Goal: Task Accomplishment & Management: Use online tool/utility

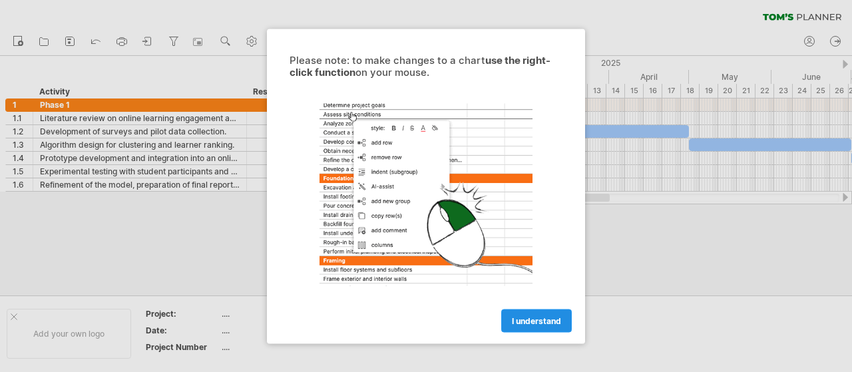
click at [547, 320] on span "I understand" at bounding box center [536, 320] width 49 height 10
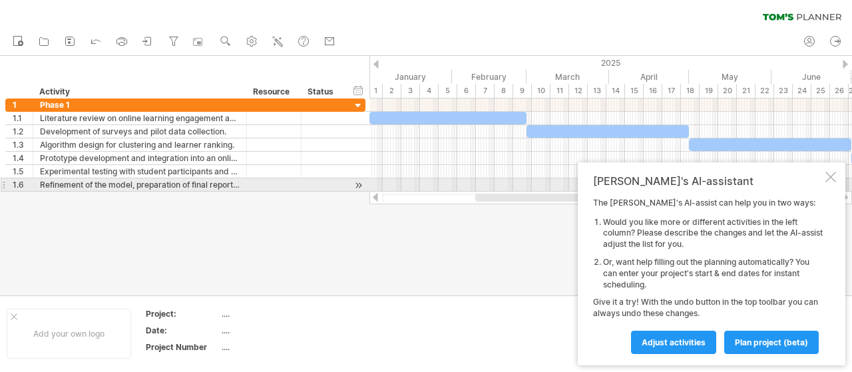
click at [836, 178] on div "Tom's AI-assistant The Tom's AI-assist can help you in two ways: Would you like…" at bounding box center [710, 263] width 267 height 203
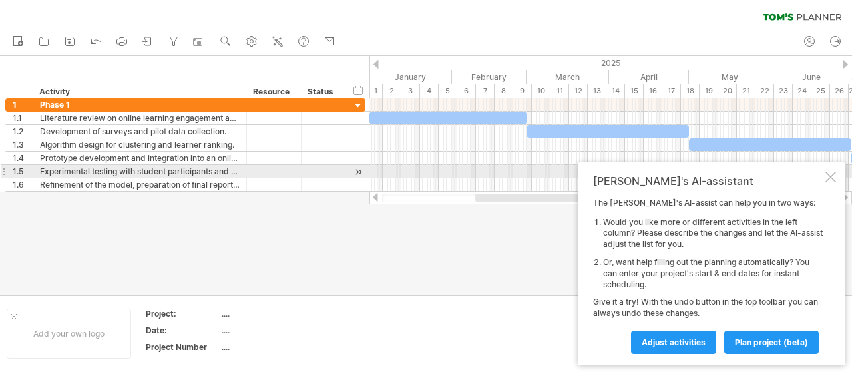
click at [834, 176] on div at bounding box center [830, 177] width 11 height 11
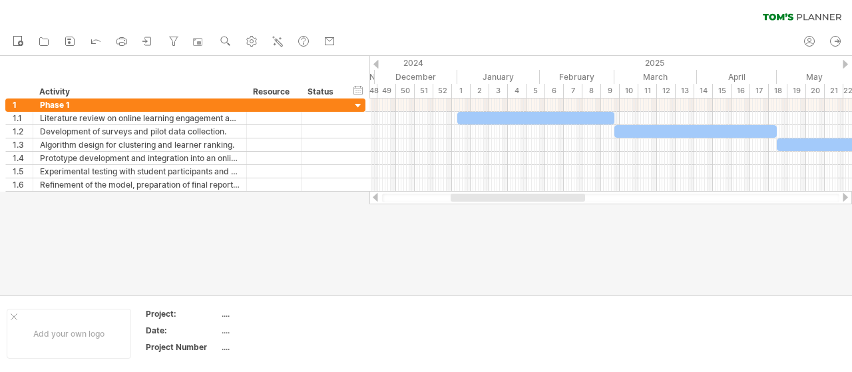
drag, startPoint x: 495, startPoint y: 198, endPoint x: 470, endPoint y: 193, distance: 25.2
click at [470, 193] on div at bounding box center [610, 197] width 482 height 13
click at [12, 315] on div at bounding box center [14, 316] width 7 height 7
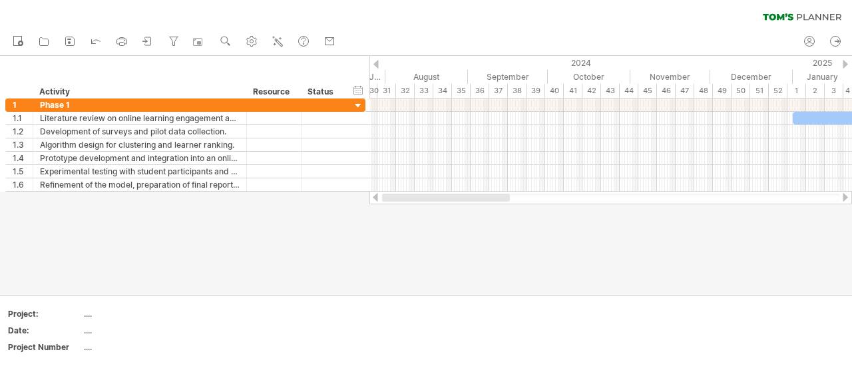
drag, startPoint x: 526, startPoint y: 195, endPoint x: 412, endPoint y: 196, distance: 113.1
click at [412, 196] on div at bounding box center [446, 198] width 128 height 8
click at [69, 43] on rect at bounding box center [69, 42] width 3 height 3
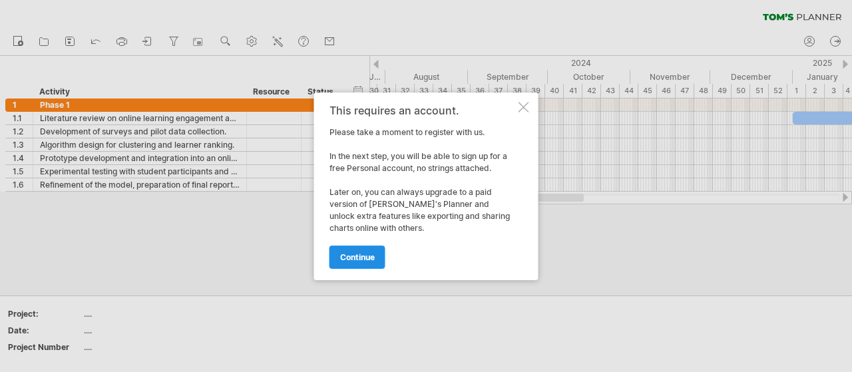
click at [352, 257] on span "continue" at bounding box center [357, 257] width 35 height 10
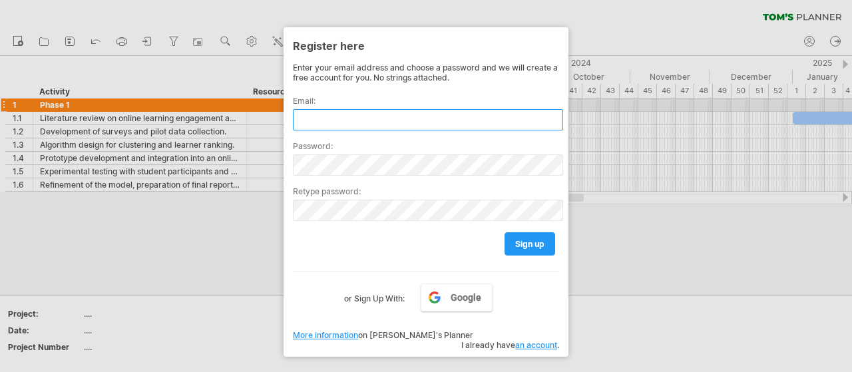
click at [375, 110] on input "text" at bounding box center [428, 119] width 270 height 21
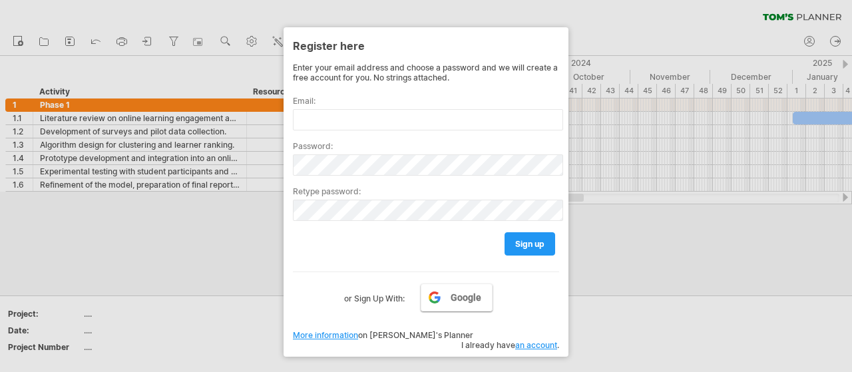
click at [473, 294] on span "Google" at bounding box center [465, 297] width 31 height 11
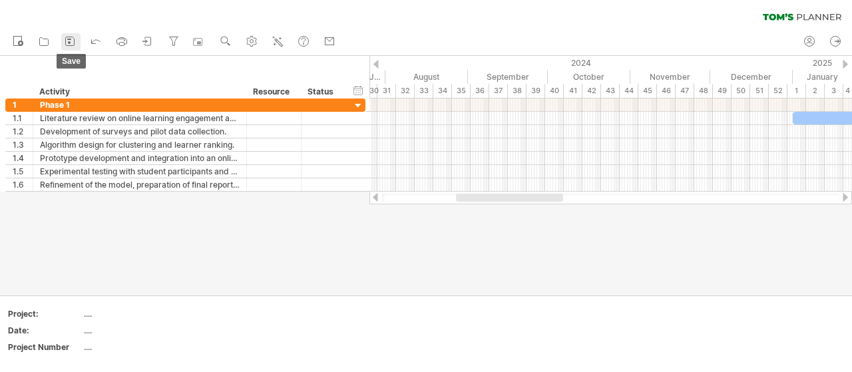
click at [67, 40] on icon at bounding box center [69, 41] width 13 height 13
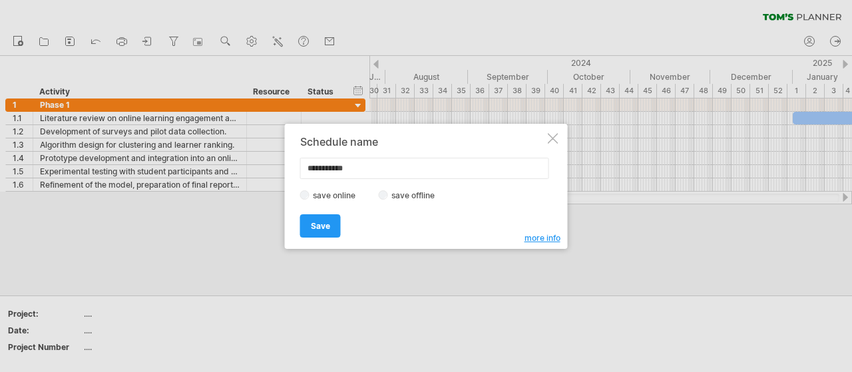
click at [389, 190] on div "save online save offline" at bounding box center [422, 195] width 245 height 13
click at [329, 224] on link "Save" at bounding box center [320, 225] width 41 height 23
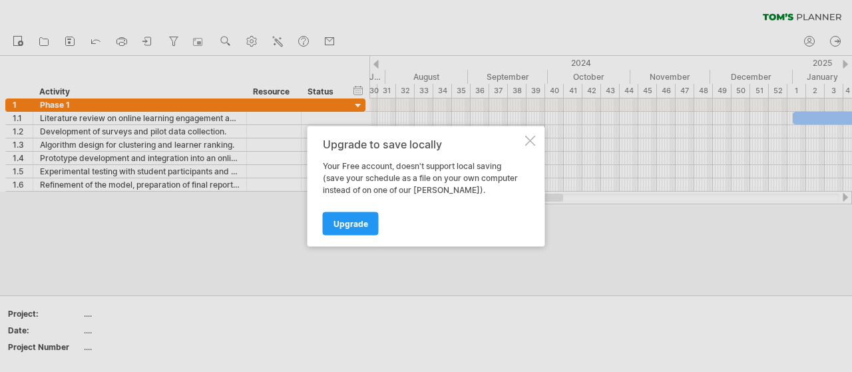
click at [526, 142] on div at bounding box center [530, 140] width 11 height 11
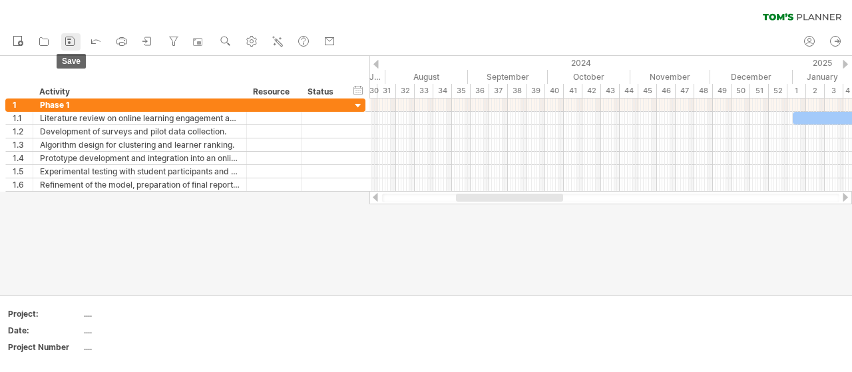
click at [75, 37] on icon at bounding box center [69, 41] width 13 height 13
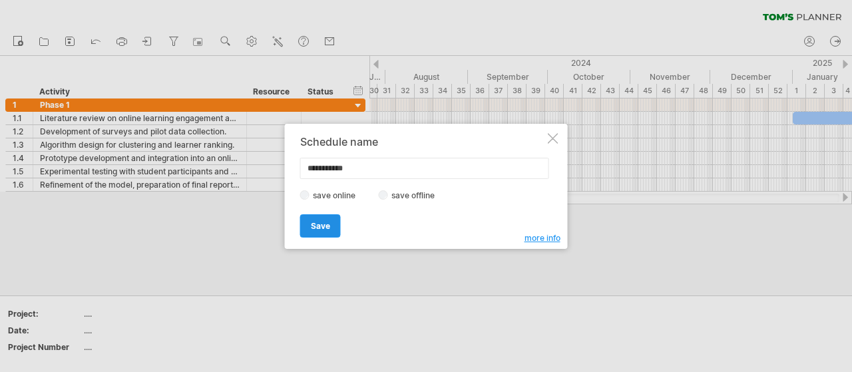
click at [333, 221] on link "Save" at bounding box center [320, 225] width 41 height 23
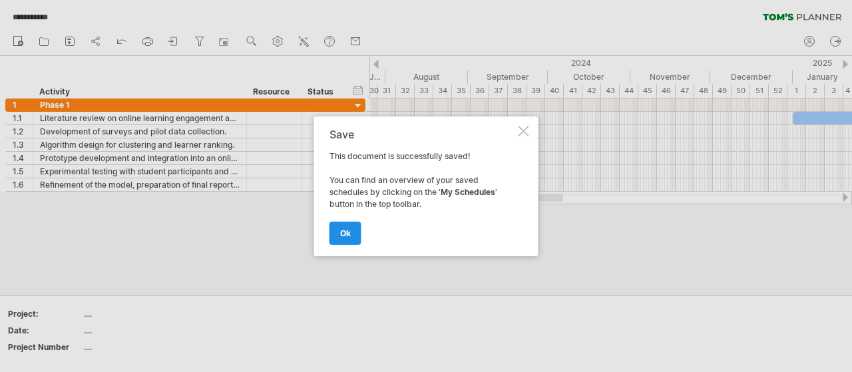
click at [342, 234] on span "ok" at bounding box center [345, 233] width 11 height 10
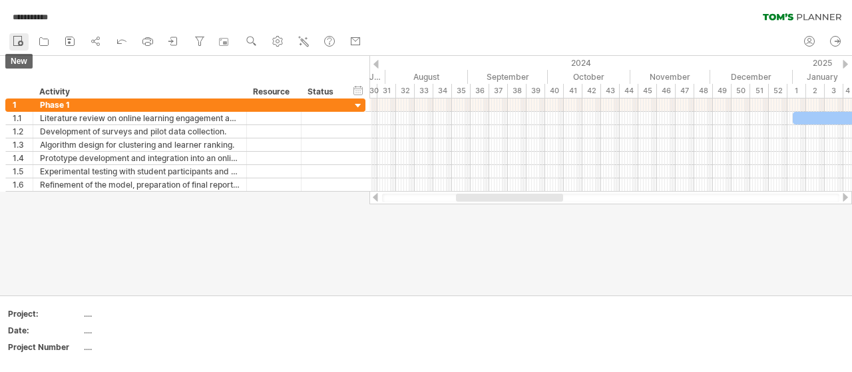
click at [19, 38] on icon at bounding box center [17, 40] width 13 height 13
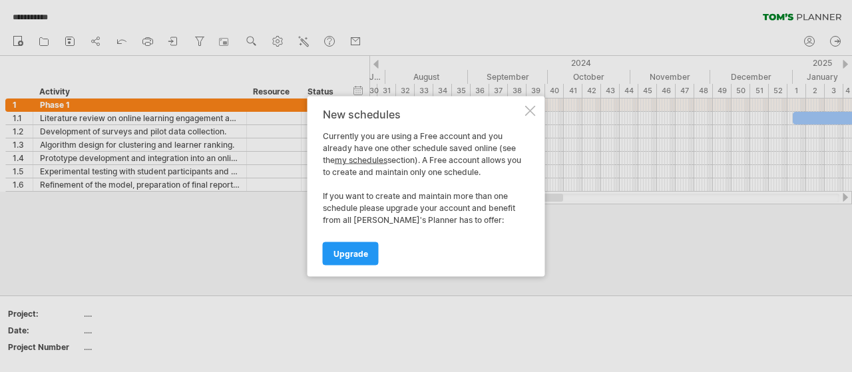
click at [531, 112] on div at bounding box center [530, 110] width 11 height 11
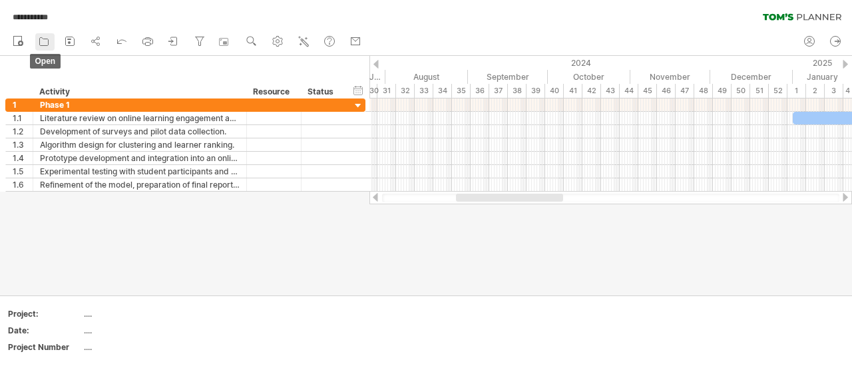
click at [49, 42] on icon at bounding box center [43, 41] width 13 height 13
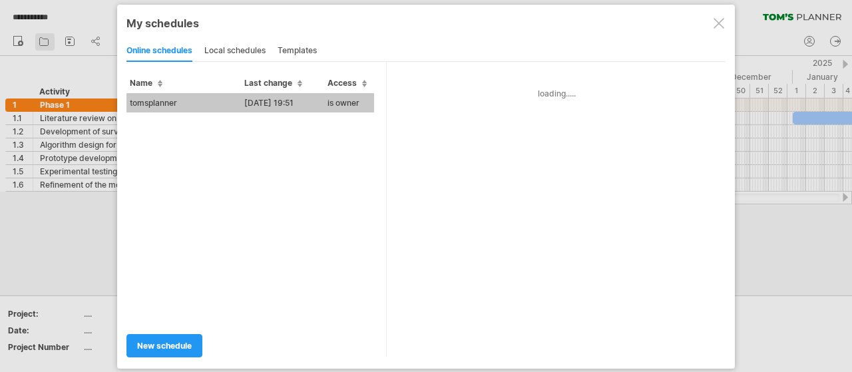
type input "**********"
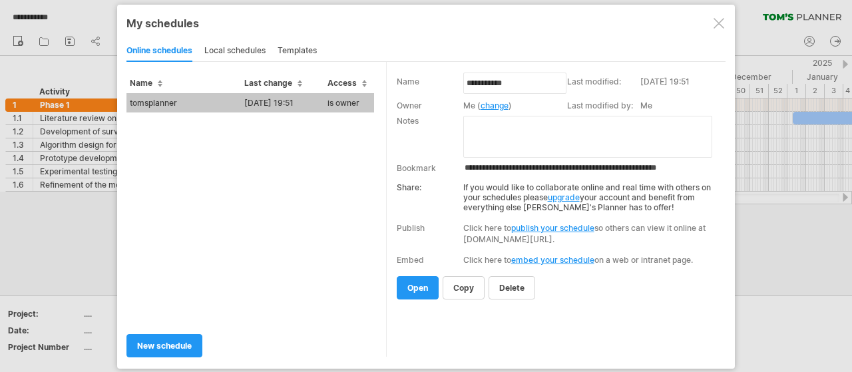
click at [240, 52] on div "local schedules" at bounding box center [234, 51] width 61 height 21
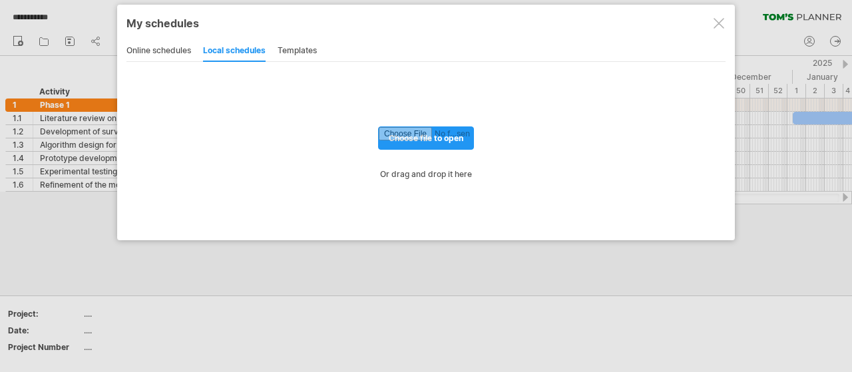
click at [307, 47] on div "templates" at bounding box center [296, 51] width 39 height 21
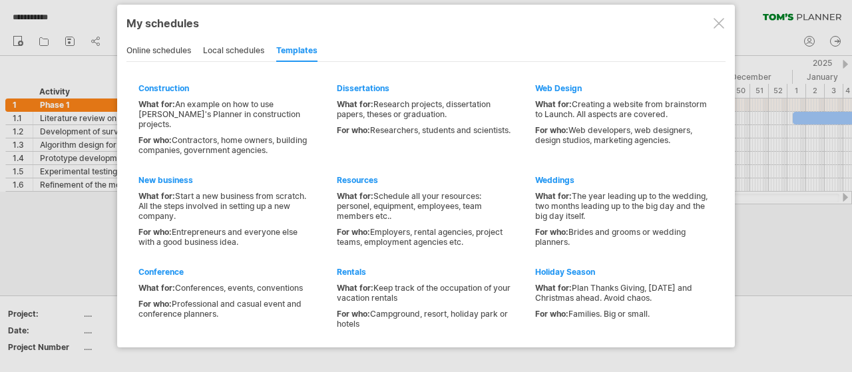
click at [722, 27] on div at bounding box center [718, 23] width 11 height 11
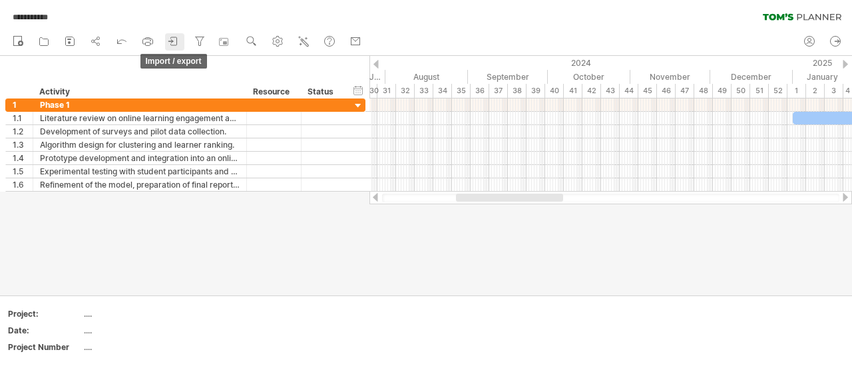
click at [171, 43] on icon at bounding box center [173, 41] width 13 height 13
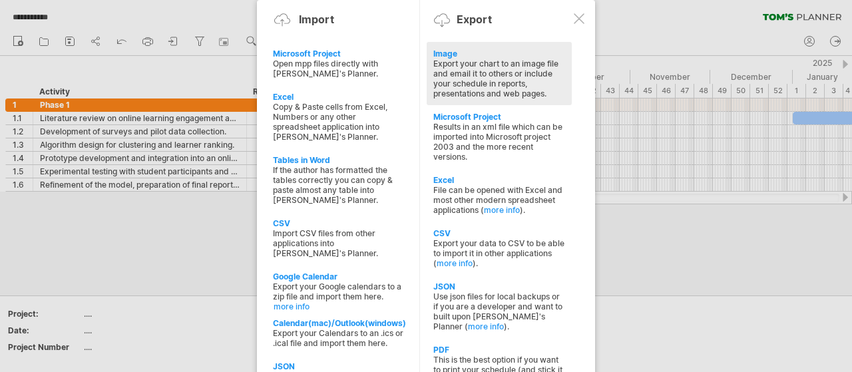
click at [482, 75] on div "Export your chart to an image file and email it to others or include your sched…" at bounding box center [499, 79] width 132 height 40
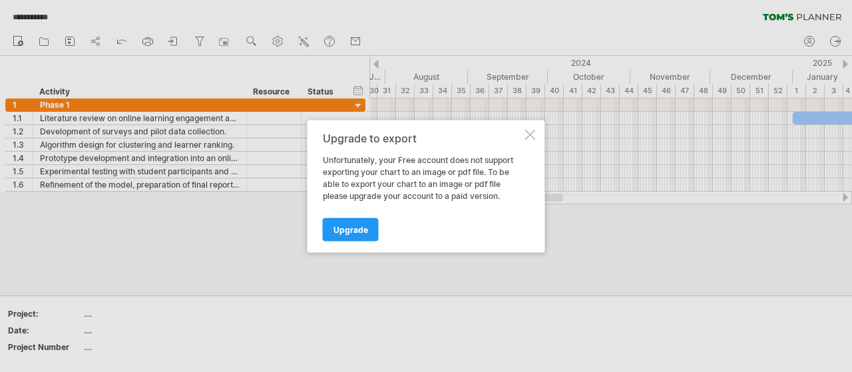
click at [529, 134] on div at bounding box center [530, 134] width 11 height 11
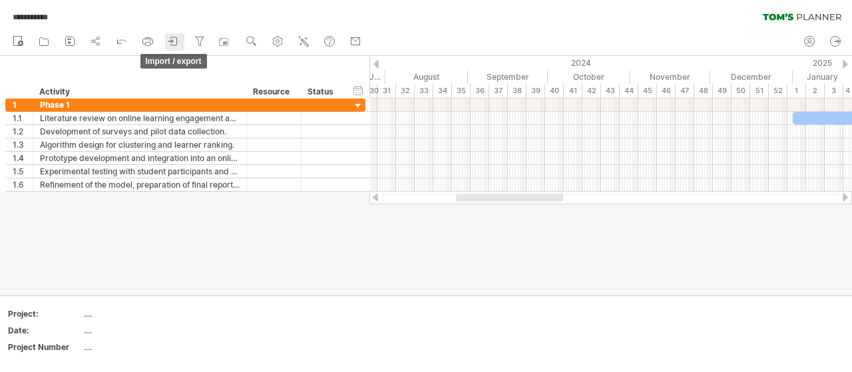
click at [172, 42] on icon at bounding box center [173, 41] width 13 height 13
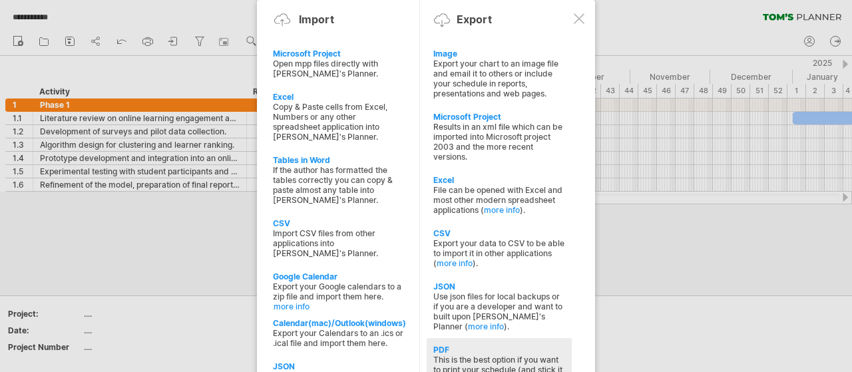
click at [485, 355] on div "This is the best option if you want to print your schedule (and stick it up the…" at bounding box center [499, 370] width 132 height 30
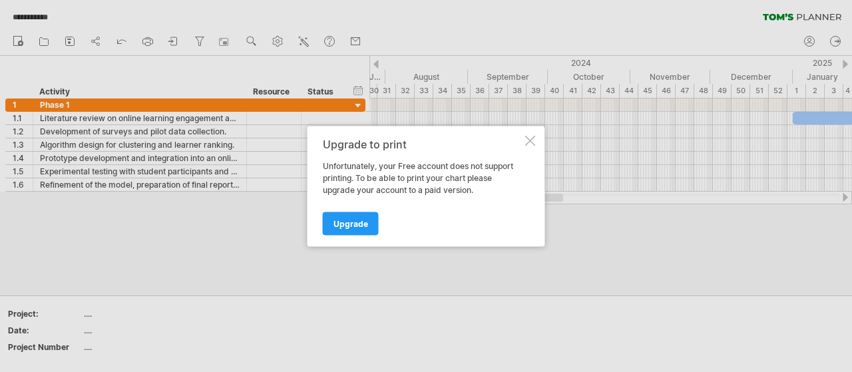
drag, startPoint x: 530, startPoint y: 138, endPoint x: 219, endPoint y: 77, distance: 317.3
click at [530, 138] on div at bounding box center [530, 140] width 11 height 11
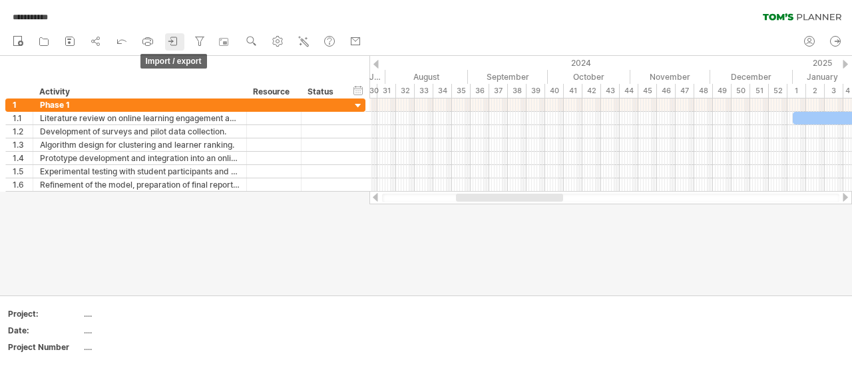
click at [168, 40] on icon at bounding box center [173, 41] width 13 height 13
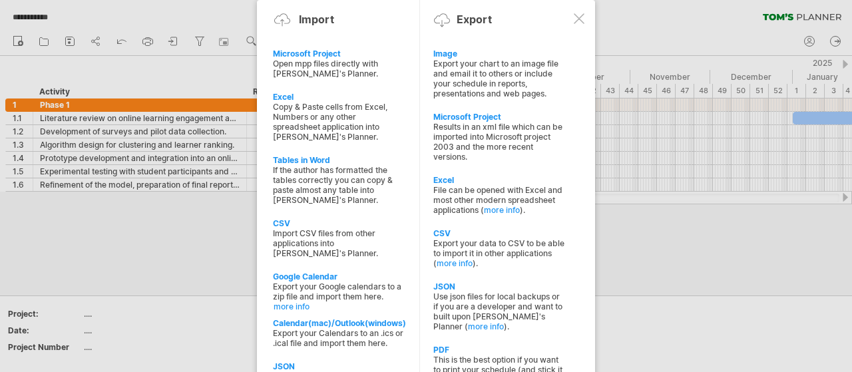
click at [577, 17] on div at bounding box center [578, 18] width 11 height 11
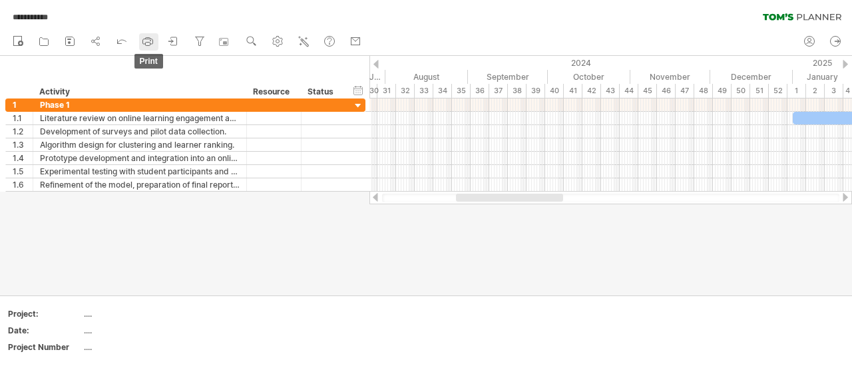
click at [142, 41] on icon at bounding box center [147, 41] width 13 height 13
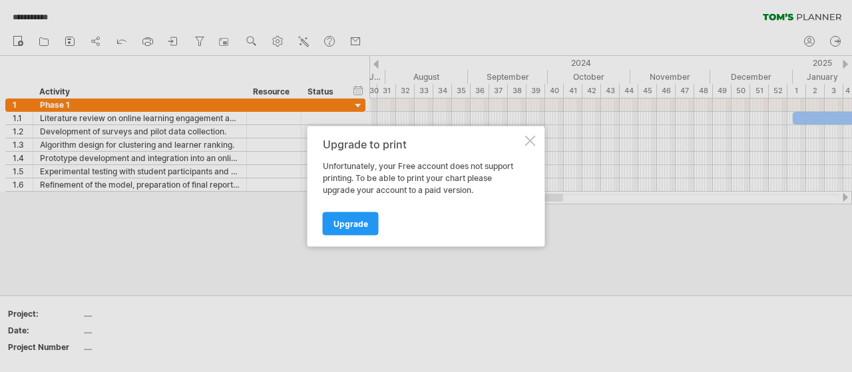
drag, startPoint x: 526, startPoint y: 143, endPoint x: 236, endPoint y: 84, distance: 296.7
click at [516, 140] on div "Upgrade to print Unfortunately, your Free account does not support printing. To…" at bounding box center [423, 186] width 200 height 96
drag, startPoint x: 146, startPoint y: 36, endPoint x: 416, endPoint y: 88, distance: 274.4
click at [146, 35] on div at bounding box center [426, 186] width 852 height 372
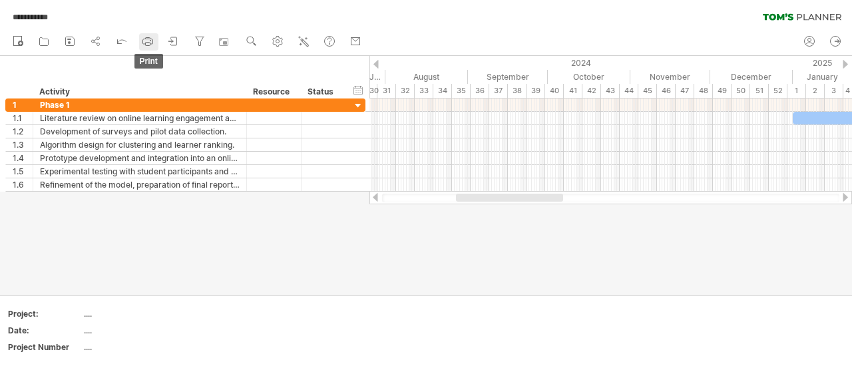
click at [146, 39] on rect at bounding box center [148, 38] width 5 height 1
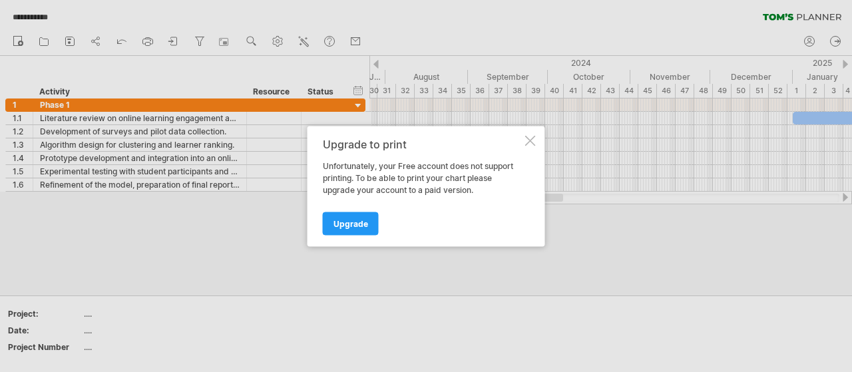
click at [531, 136] on div at bounding box center [530, 140] width 11 height 11
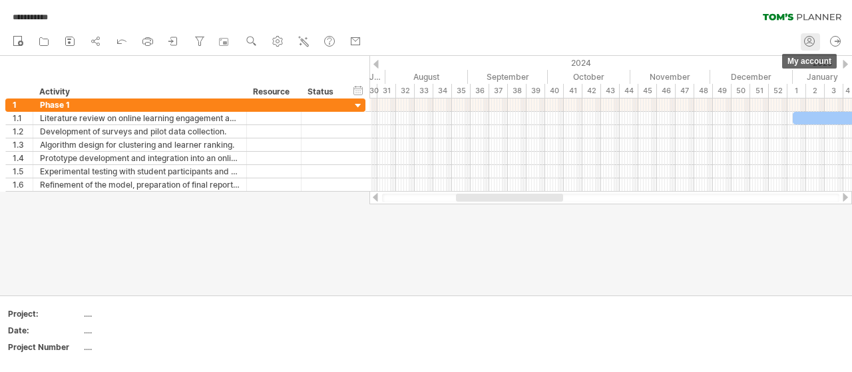
click at [807, 45] on icon at bounding box center [808, 41] width 13 height 13
type input "**********"
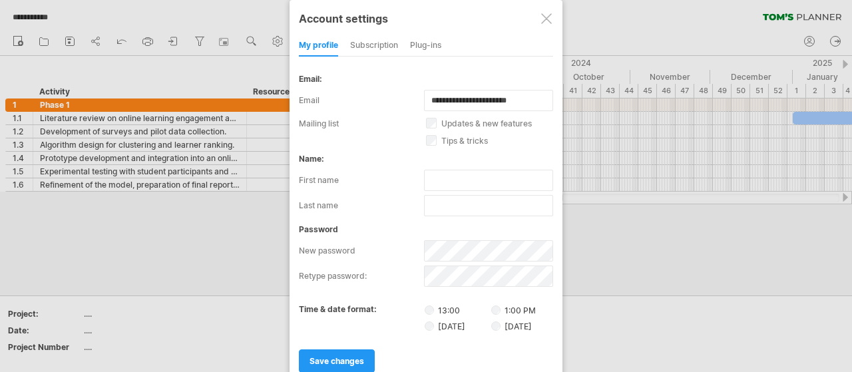
click at [547, 16] on div at bounding box center [546, 18] width 11 height 11
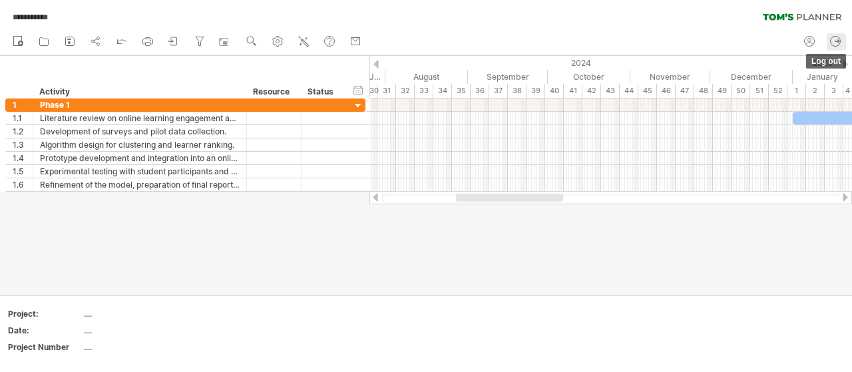
click at [836, 35] on icon at bounding box center [834, 41] width 13 height 13
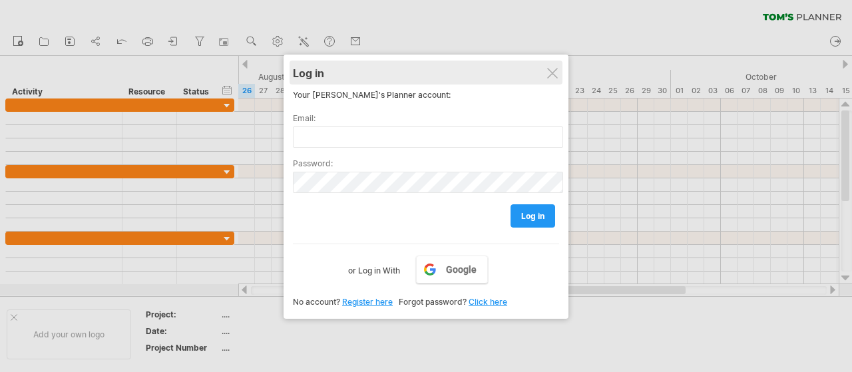
click at [556, 65] on div "Log in" at bounding box center [426, 73] width 266 height 24
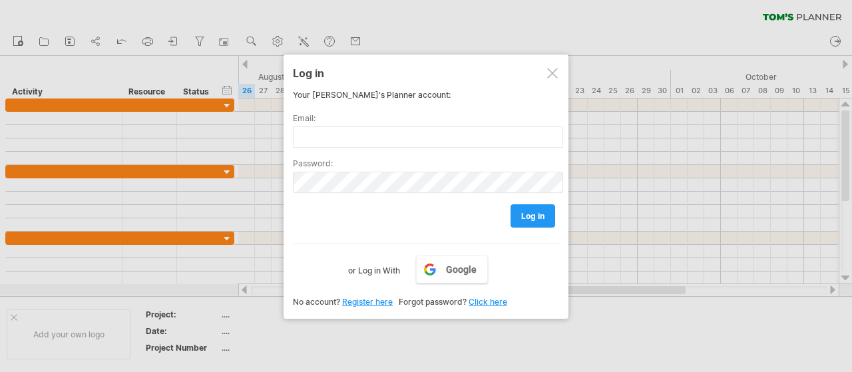
click at [550, 74] on div at bounding box center [552, 73] width 11 height 11
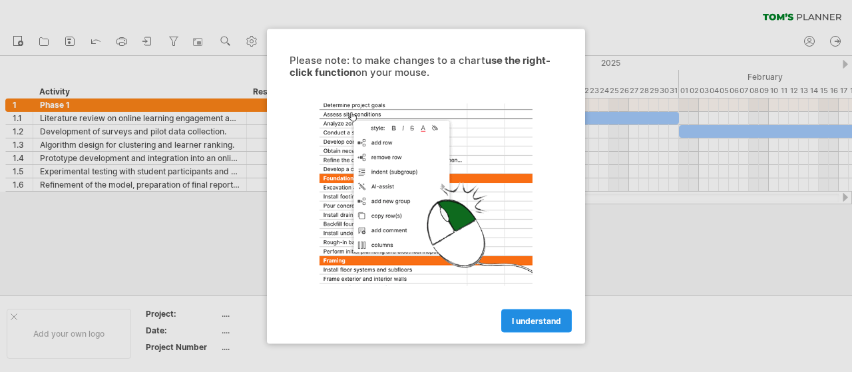
click at [534, 328] on link "I understand" at bounding box center [536, 320] width 71 height 23
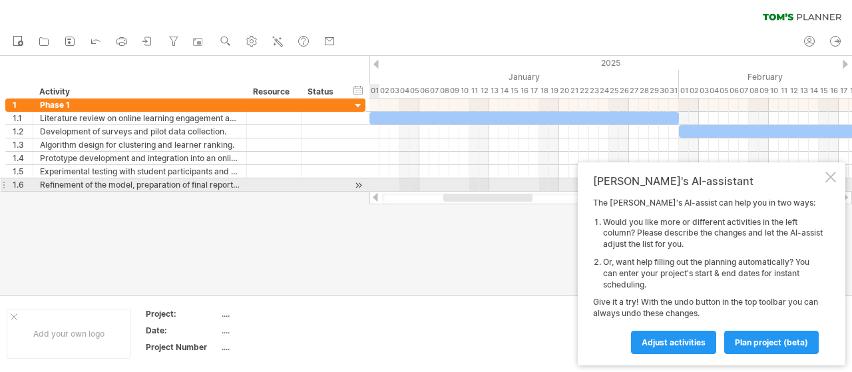
click at [828, 181] on div at bounding box center [830, 177] width 11 height 11
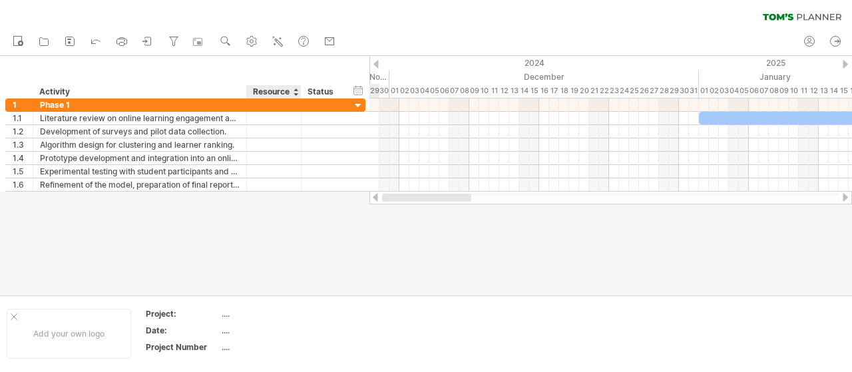
drag, startPoint x: 454, startPoint y: 196, endPoint x: 271, endPoint y: 204, distance: 183.1
click at [271, 204] on div "Trying to reach [DOMAIN_NAME] Connected again... 0% clear filter new 1" at bounding box center [426, 186] width 852 height 372
click at [127, 41] on icon at bounding box center [122, 41] width 10 height 5
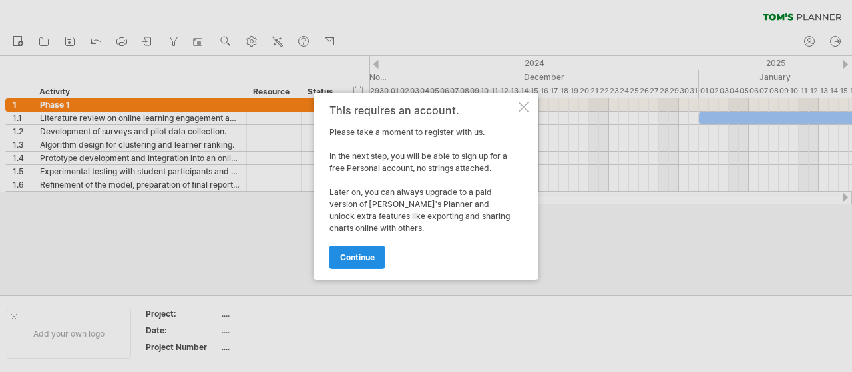
click at [367, 257] on span "continue" at bounding box center [357, 257] width 35 height 10
